Goal: Find specific page/section: Find specific page/section

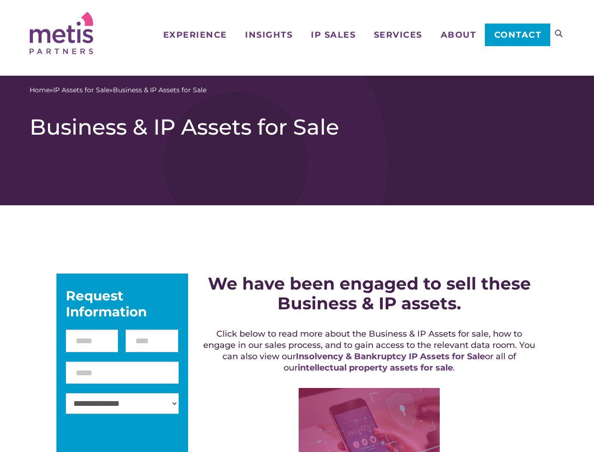
click at [559, 33] on icon at bounding box center [559, 34] width 8 height 8
